Goal: Check status: Check status

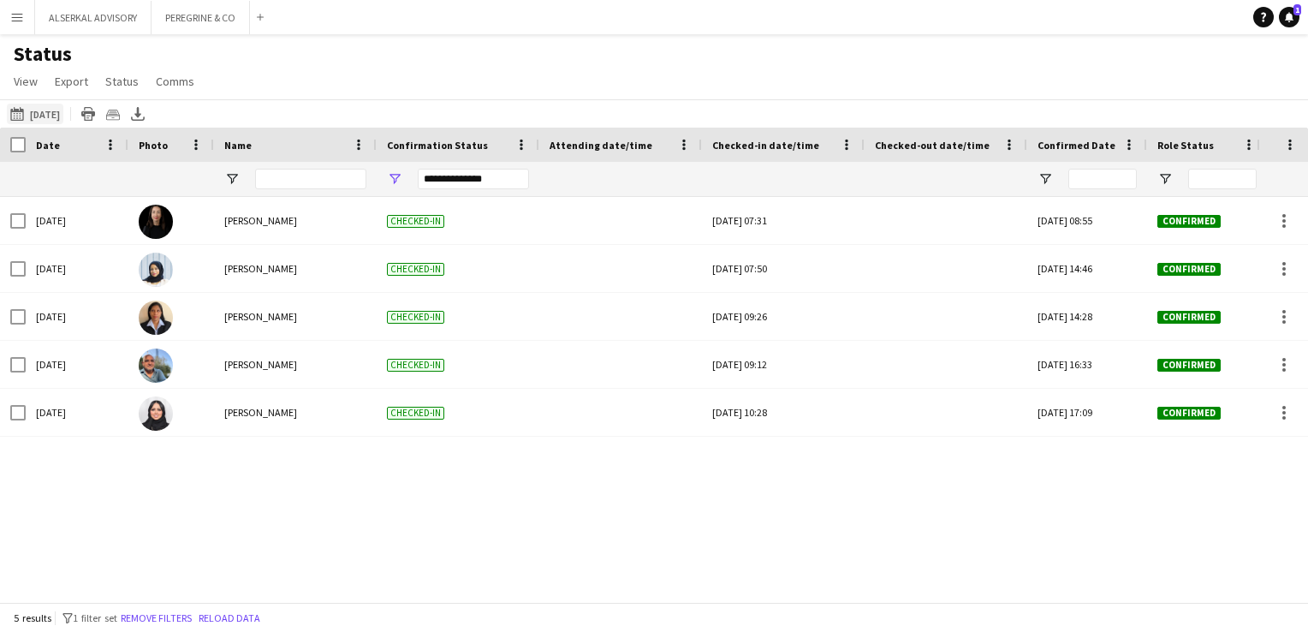
click at [56, 112] on button "[DATE] [DATE]" at bounding box center [35, 114] width 56 height 21
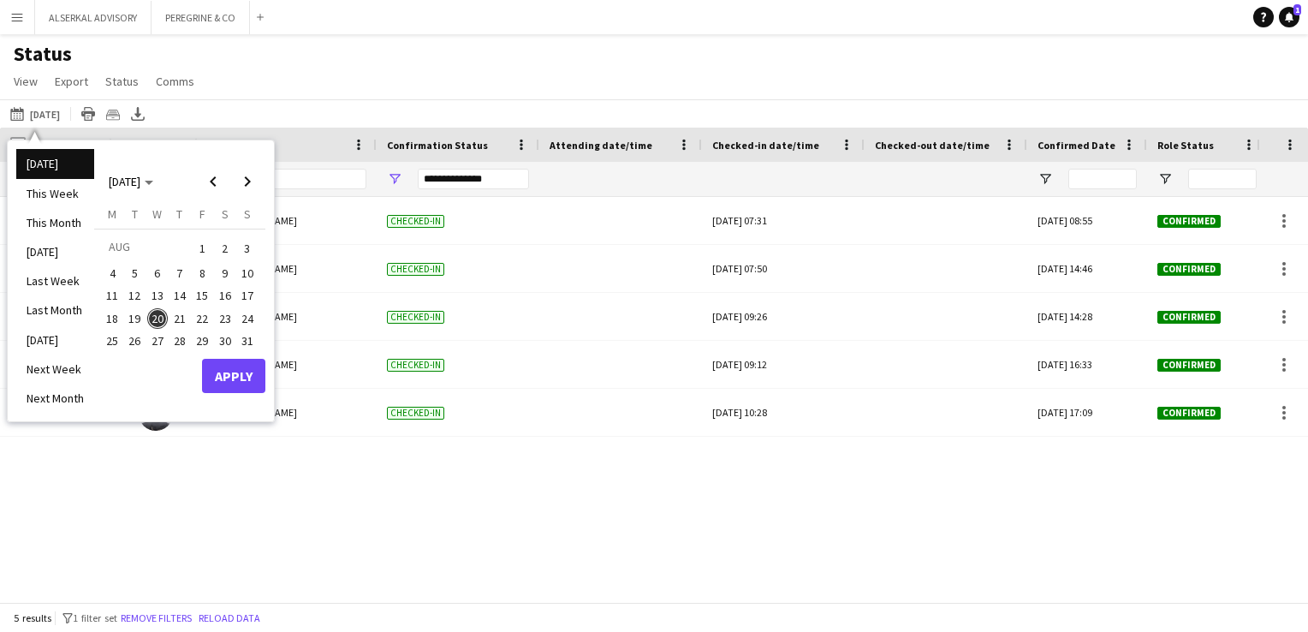
click at [176, 319] on span "21" at bounding box center [179, 318] width 21 height 21
click at [246, 383] on button "Apply" at bounding box center [233, 376] width 63 height 34
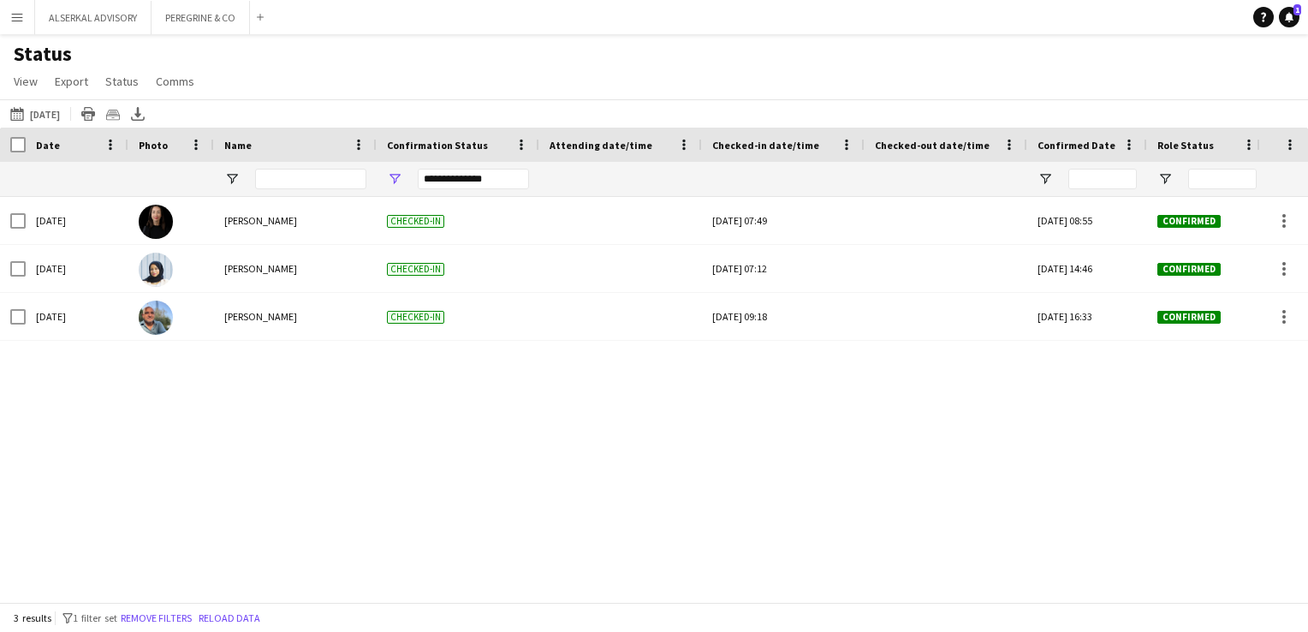
click at [394, 430] on div "[DATE] [PERSON_NAME] Checked-in [DATE] 07:49 [DATE] 08:55 Confirmed EE27860 [PE…" at bounding box center [628, 393] width 1256 height 392
click at [380, 430] on div "[DATE] [PERSON_NAME] Checked-in [DATE] 07:49 [DATE] 08:55 Confirmed EE27860 [PE…" at bounding box center [628, 393] width 1256 height 392
drag, startPoint x: 331, startPoint y: 398, endPoint x: 328, endPoint y: 384, distance: 14.1
click at [330, 398] on div "[DATE] [PERSON_NAME] Checked-in [DATE] 07:49 [DATE] 08:55 Confirmed EE27860 [PE…" at bounding box center [628, 393] width 1256 height 392
click at [394, 179] on span "Open Filter Menu" at bounding box center [394, 178] width 15 height 15
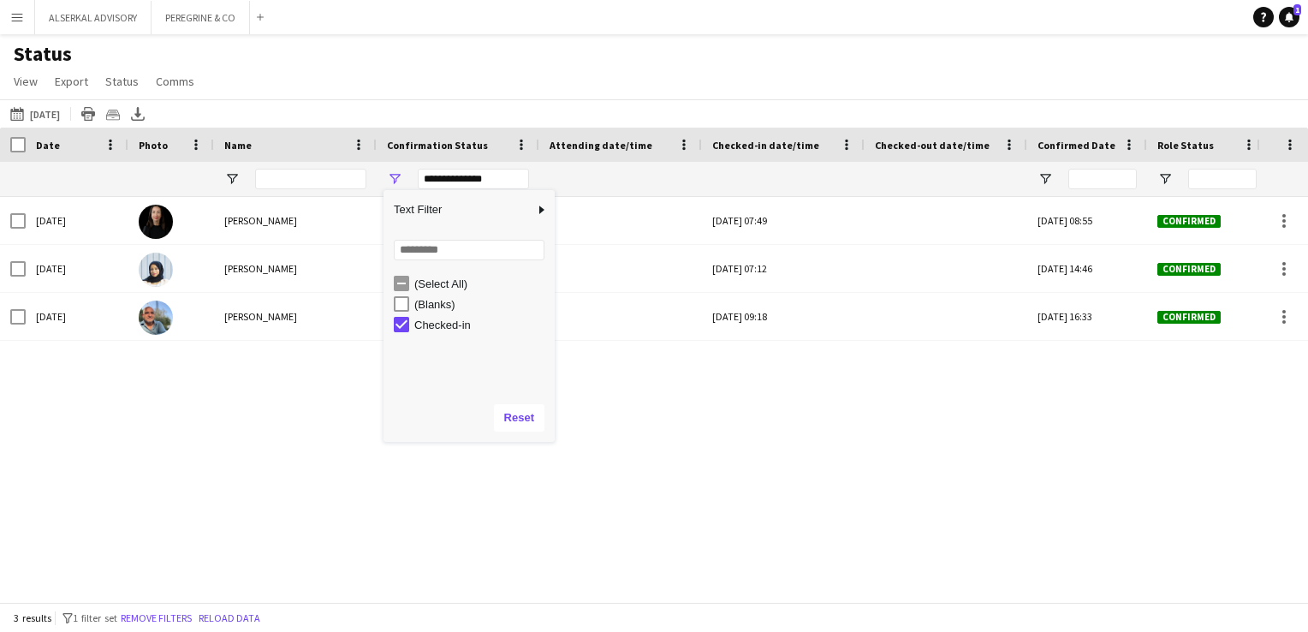
click at [441, 303] on div "(Blanks)" at bounding box center [481, 304] width 135 height 13
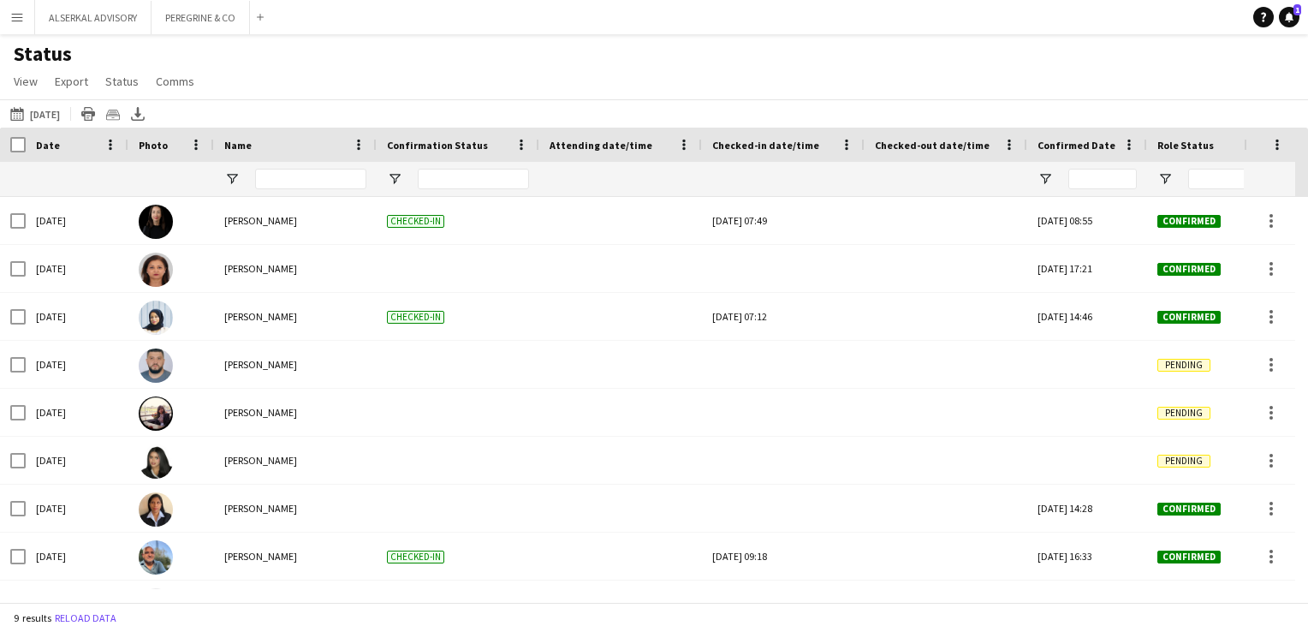
click at [702, 97] on div "Status View Views Default view New view Update view Delete view Edit name Custo…" at bounding box center [654, 70] width 1308 height 58
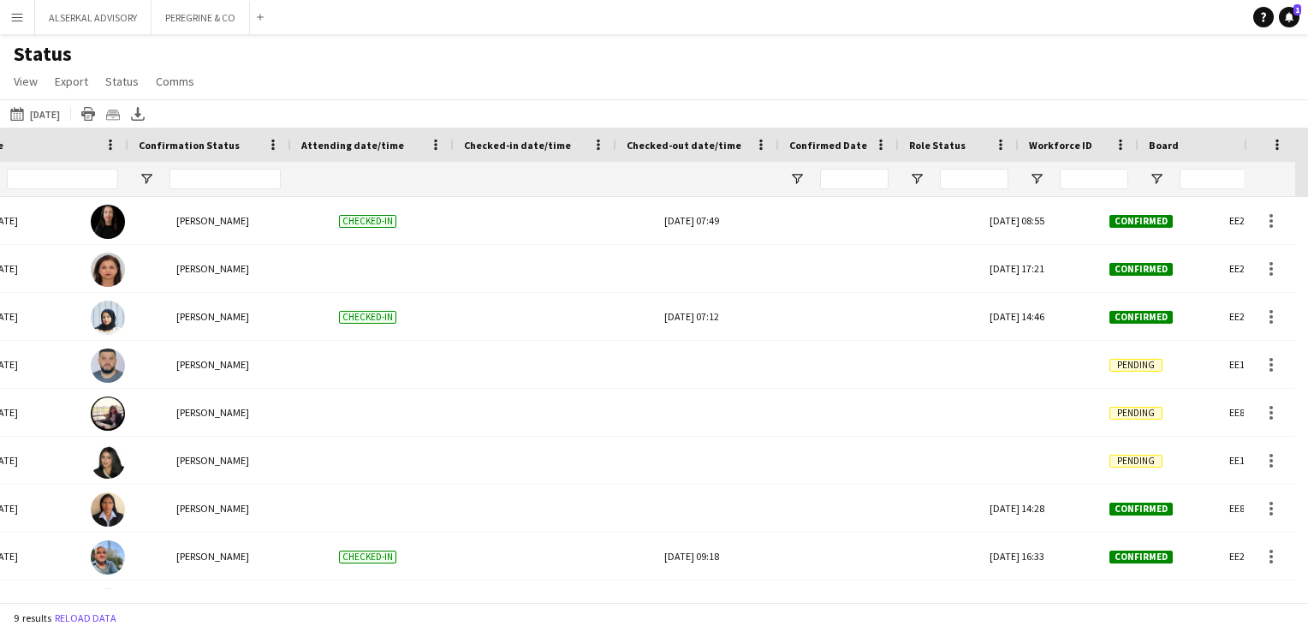
scroll to position [0, 248]
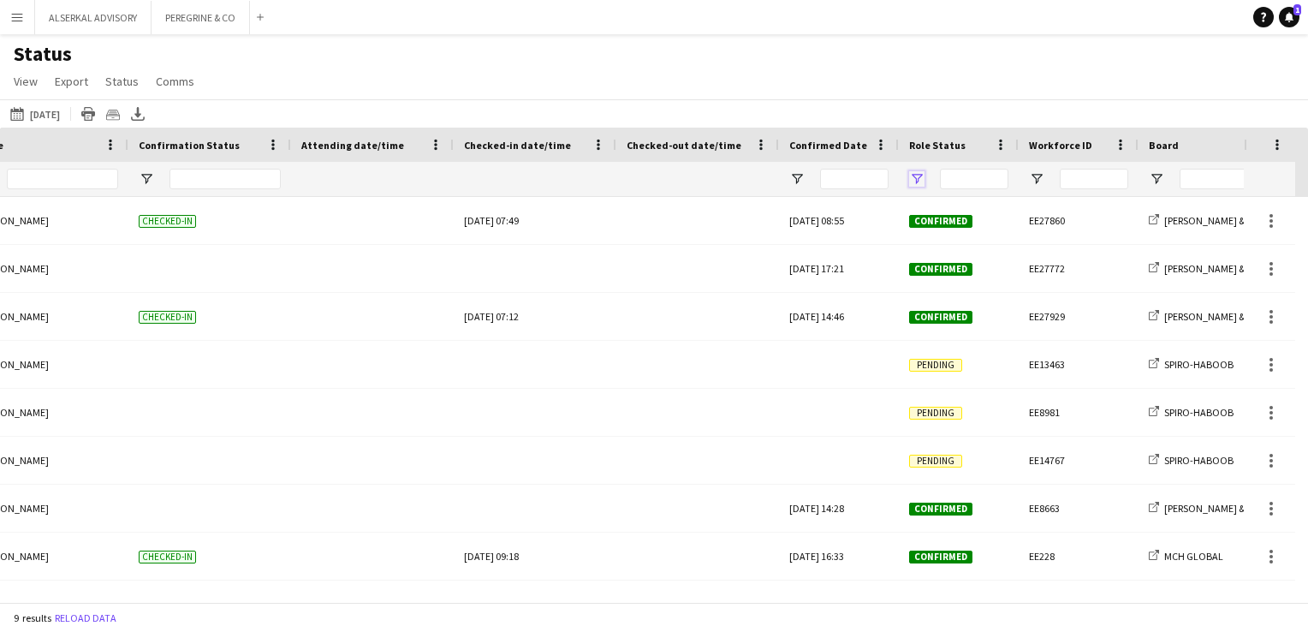
click at [913, 183] on span "Open Filter Menu" at bounding box center [916, 178] width 15 height 15
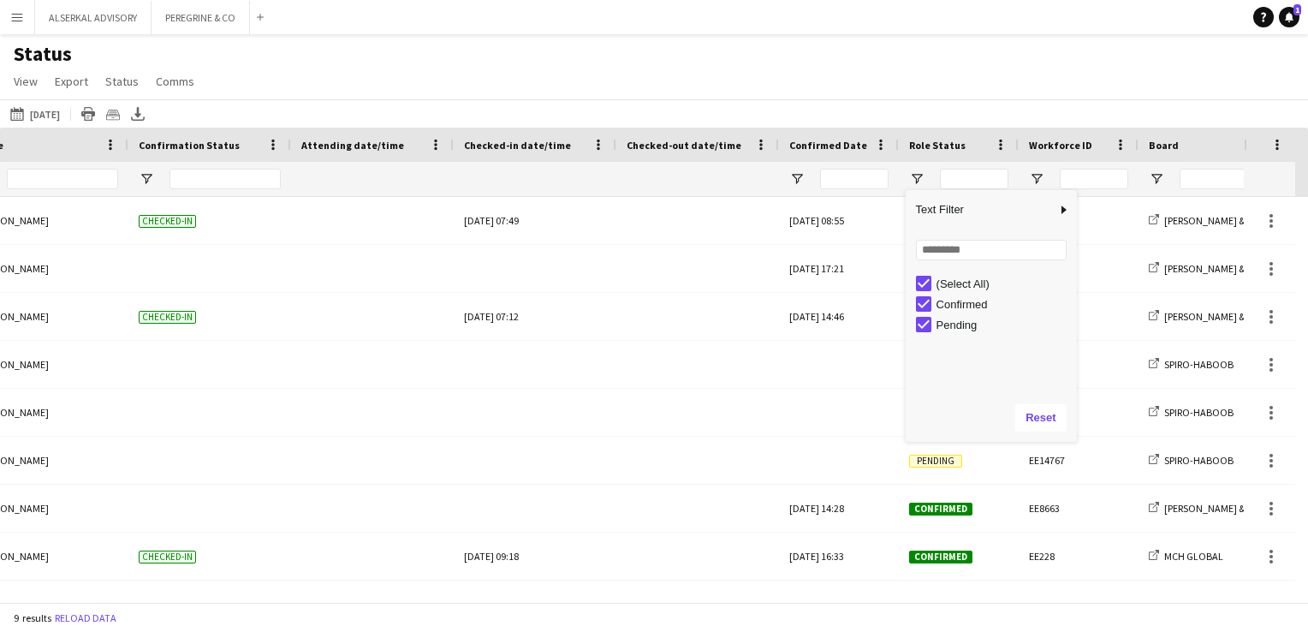
click at [935, 283] on div "(Select All)" at bounding box center [996, 283] width 161 height 21
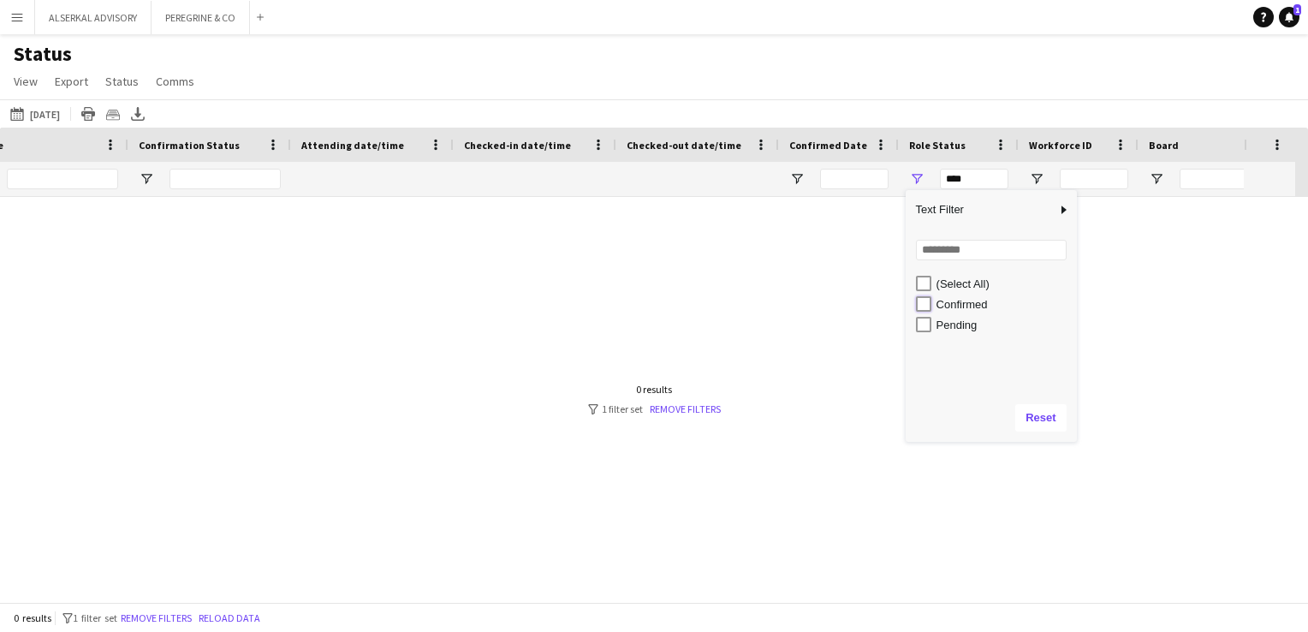
type input "**********"
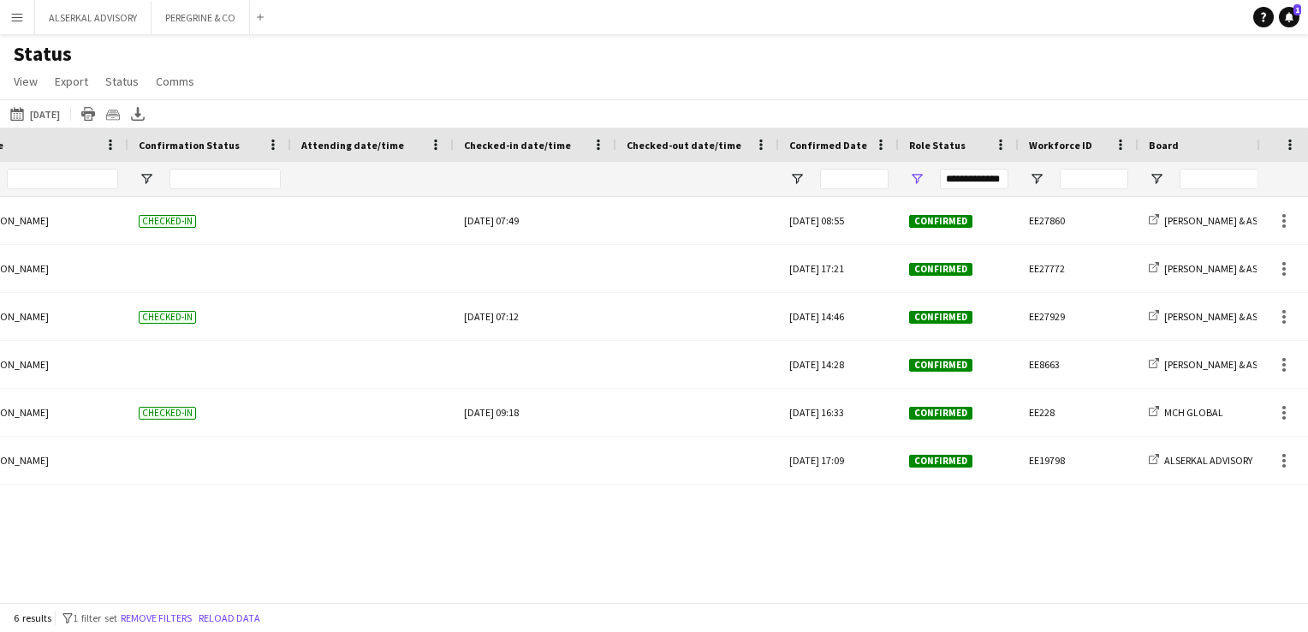
click at [577, 548] on div "Thu, 21 Aug 2025 Mariam Rohrle Checked-in Thu, 21 Aug 2025 07:49 Tue, 17 Jun 20…" at bounding box center [628, 393] width 1256 height 392
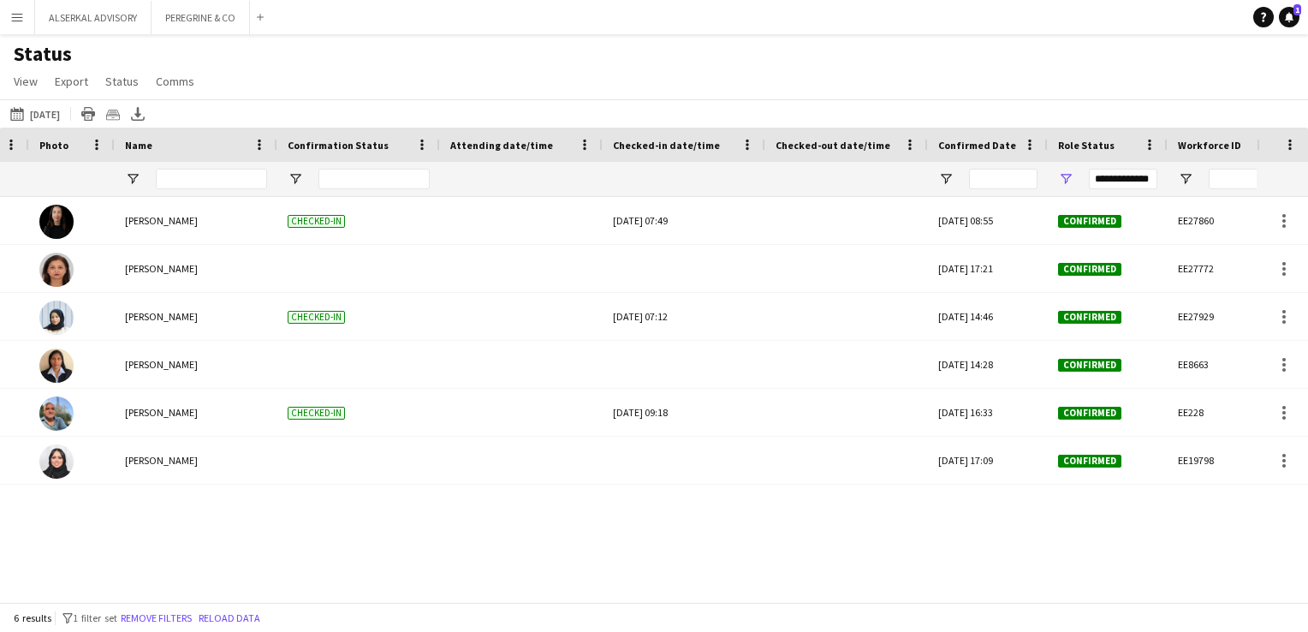
scroll to position [0, 0]
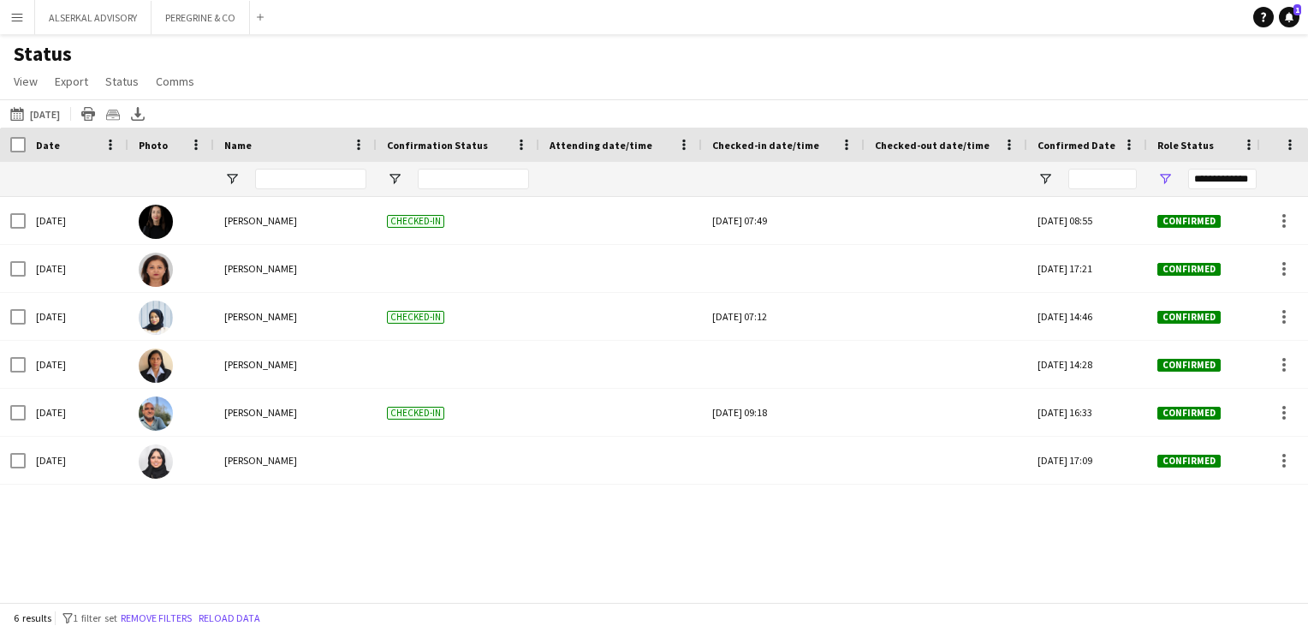
click at [368, 508] on div "Thu, 21 Aug 2025 Mariam Rohrle Checked-in Thu, 21 Aug 2025 07:49 Tue, 17 Jun 20…" at bounding box center [628, 393] width 1256 height 392
